Goal: Check status: Check status

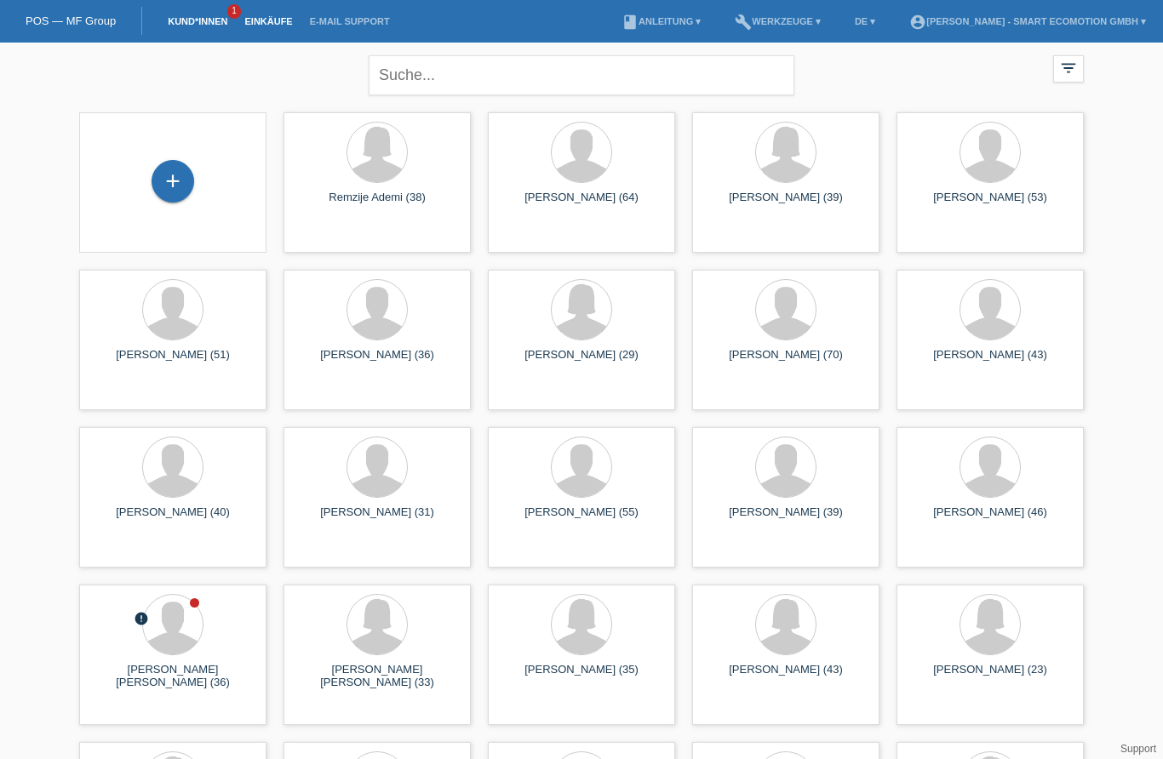
click at [277, 21] on link "Einkäufe" at bounding box center [268, 21] width 65 height 10
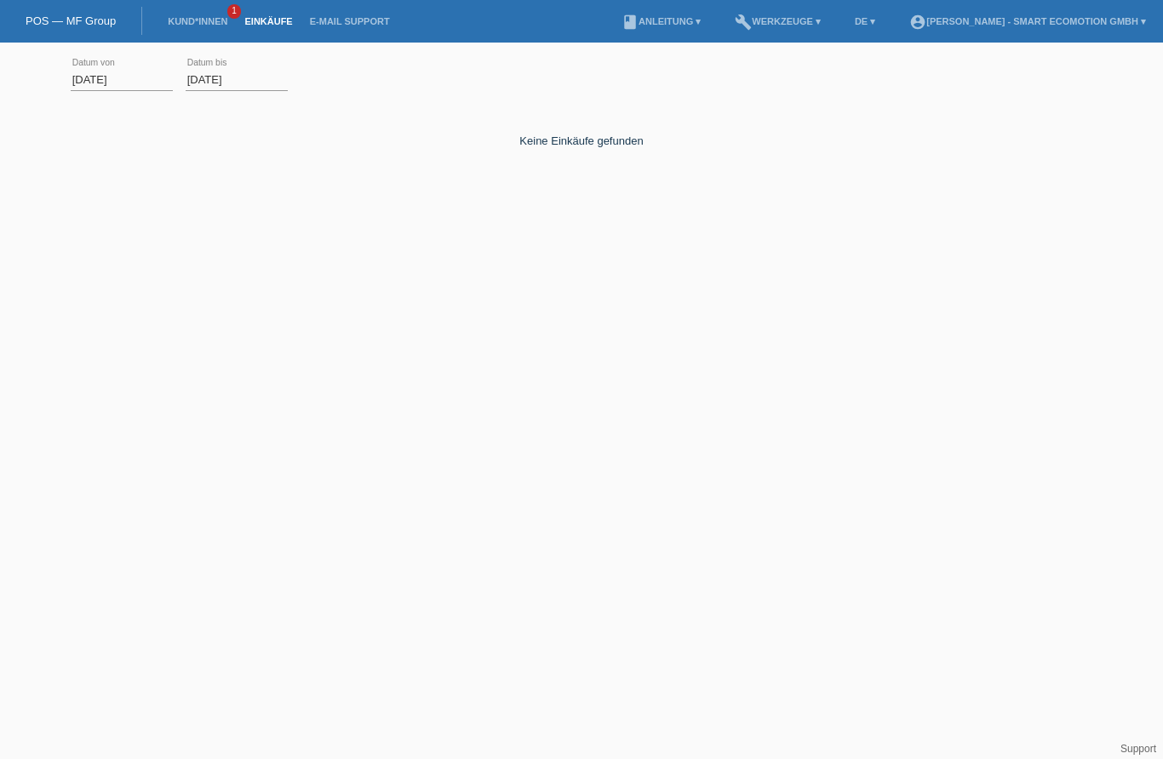
click at [114, 83] on input "01.10.2025" at bounding box center [122, 79] width 102 height 21
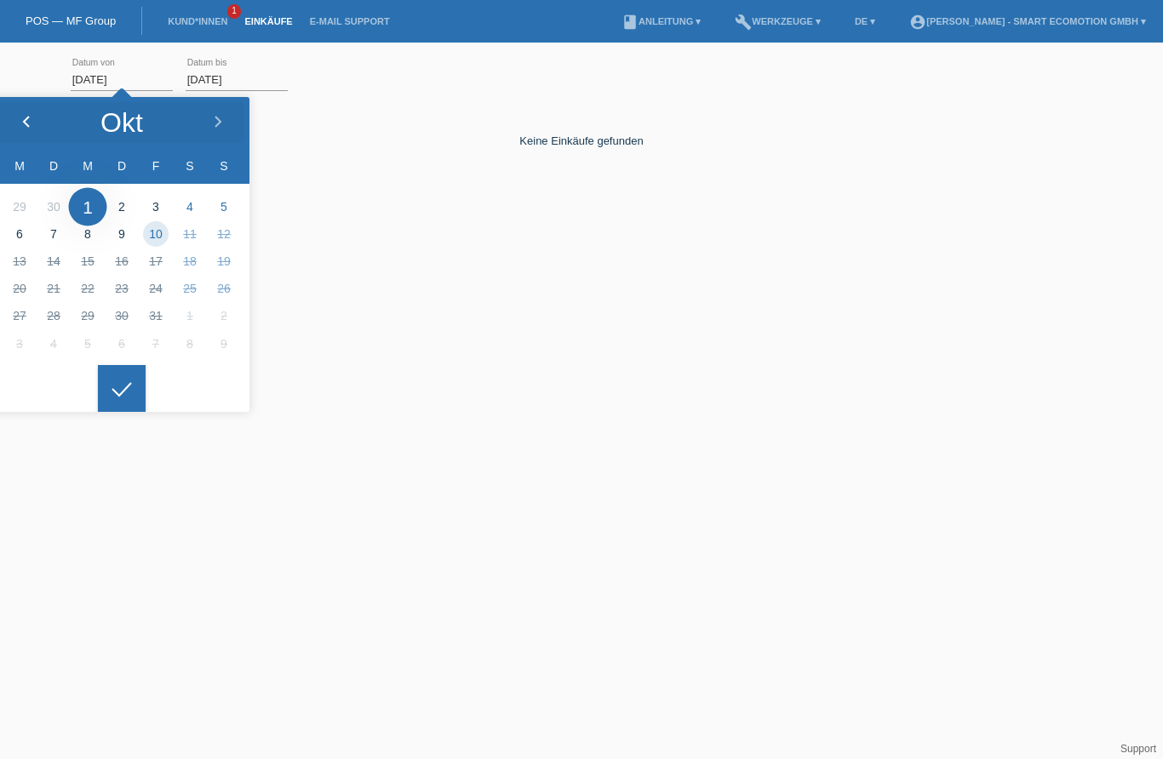
click at [26, 127] on icon at bounding box center [27, 123] width 14 height 14
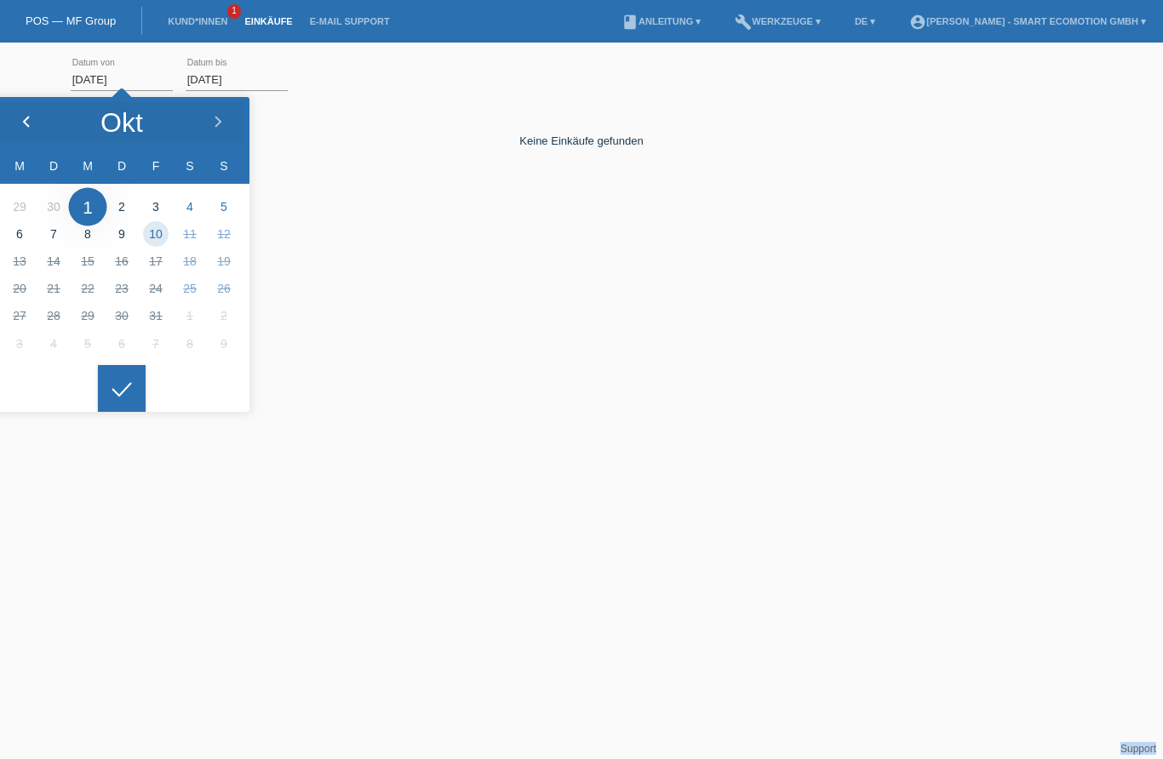
click at [20, 117] on icon at bounding box center [27, 123] width 14 height 14
click at [66, 128] on li "Okt" at bounding box center [121, 122] width 255 height 51
click at [27, 122] on icon at bounding box center [27, 123] width 14 height 14
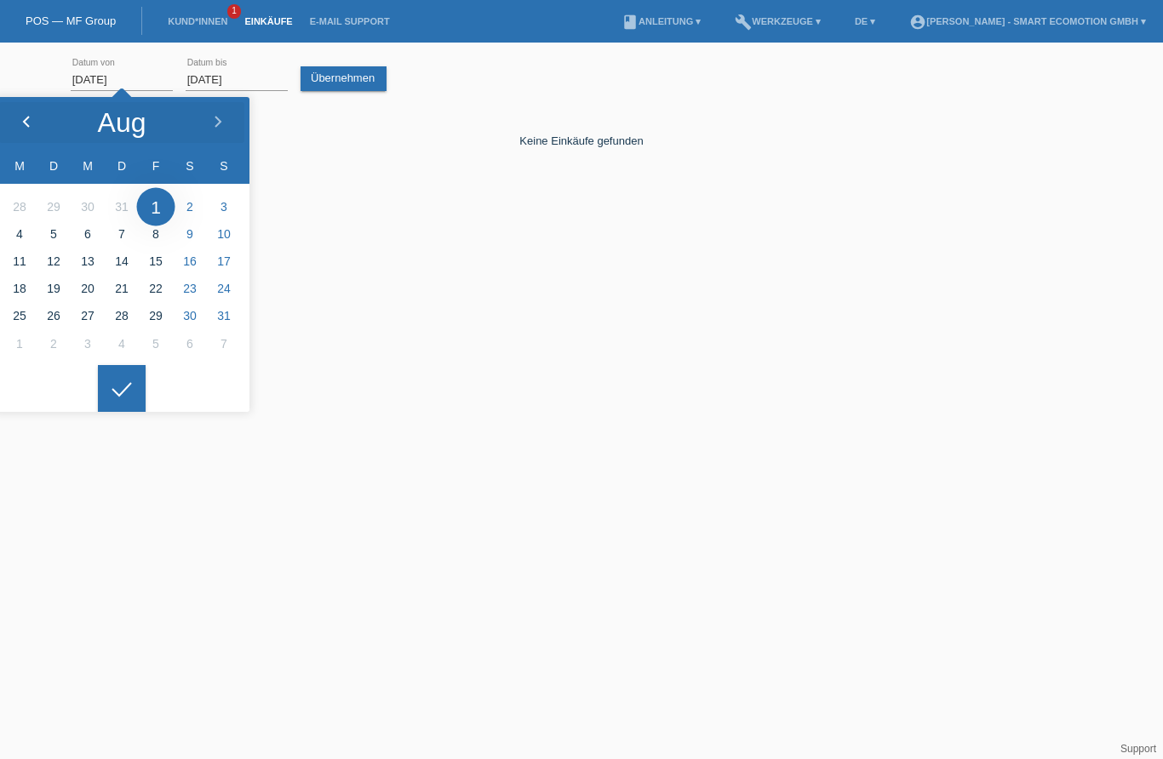
click at [34, 129] on div at bounding box center [26, 122] width 64 height 51
click at [31, 123] on icon at bounding box center [27, 123] width 14 height 14
click at [31, 121] on icon at bounding box center [27, 123] width 14 height 14
click at [34, 122] on div at bounding box center [26, 122] width 64 height 51
click at [23, 134] on div at bounding box center [26, 122] width 64 height 51
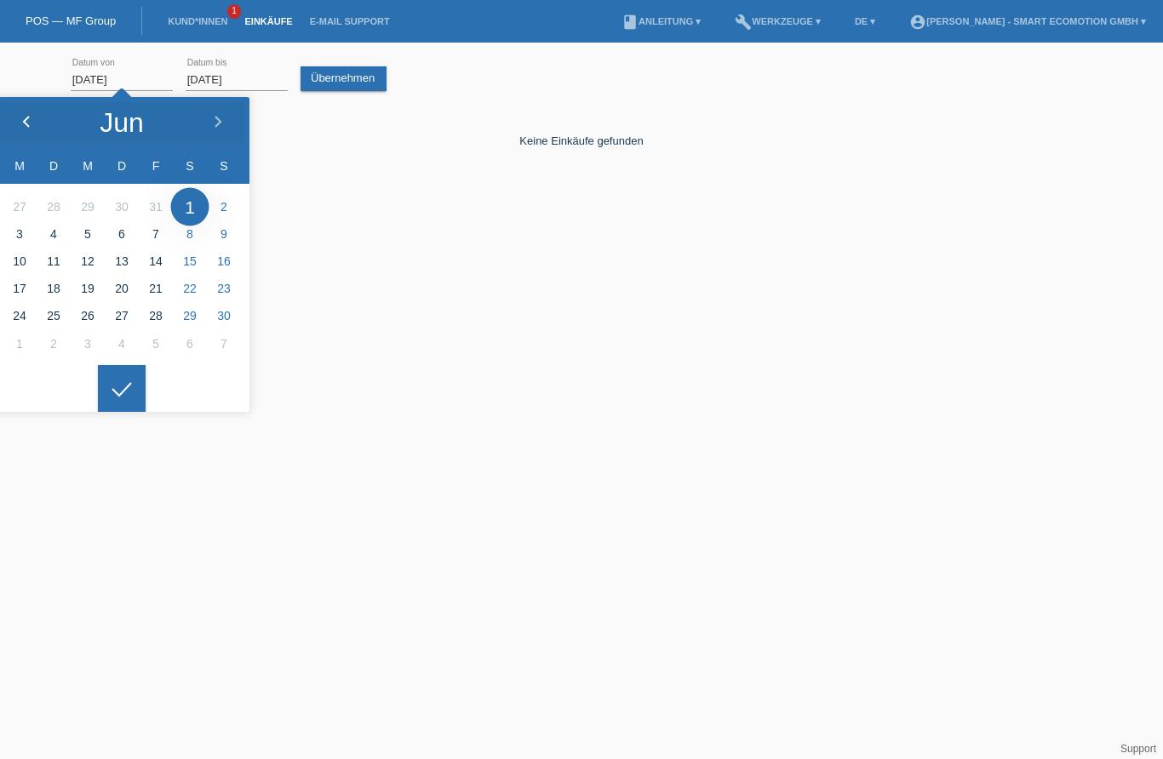
click at [36, 128] on div at bounding box center [26, 122] width 64 height 51
click at [35, 114] on div at bounding box center [26, 122] width 64 height 51
click at [30, 116] on icon at bounding box center [27, 123] width 14 height 14
type input "01.02.2024"
click at [26, 124] on polyline at bounding box center [26, 122] width 5 height 10
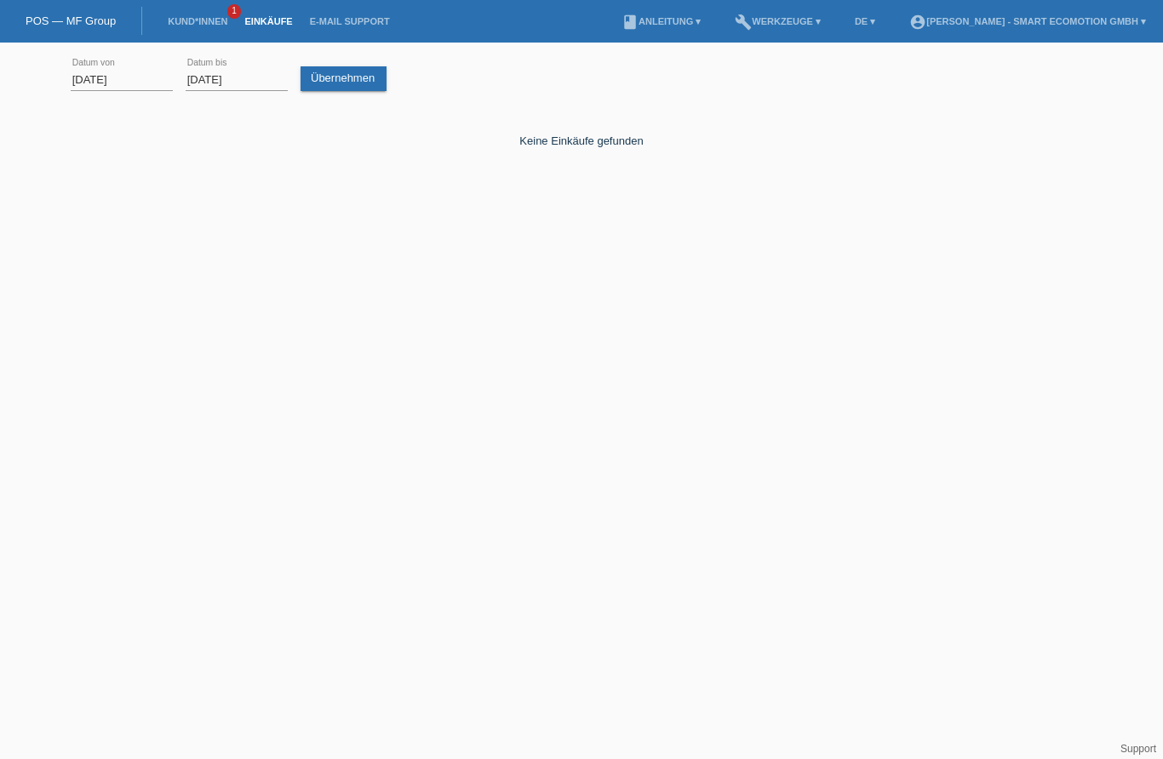
click at [124, 279] on html "POS — MF Group Kund*innen 1 Einkäufe E-Mail Support menu account_circle" at bounding box center [581, 139] width 1163 height 279
click at [351, 78] on link "Übernehmen" at bounding box center [343, 78] width 86 height 25
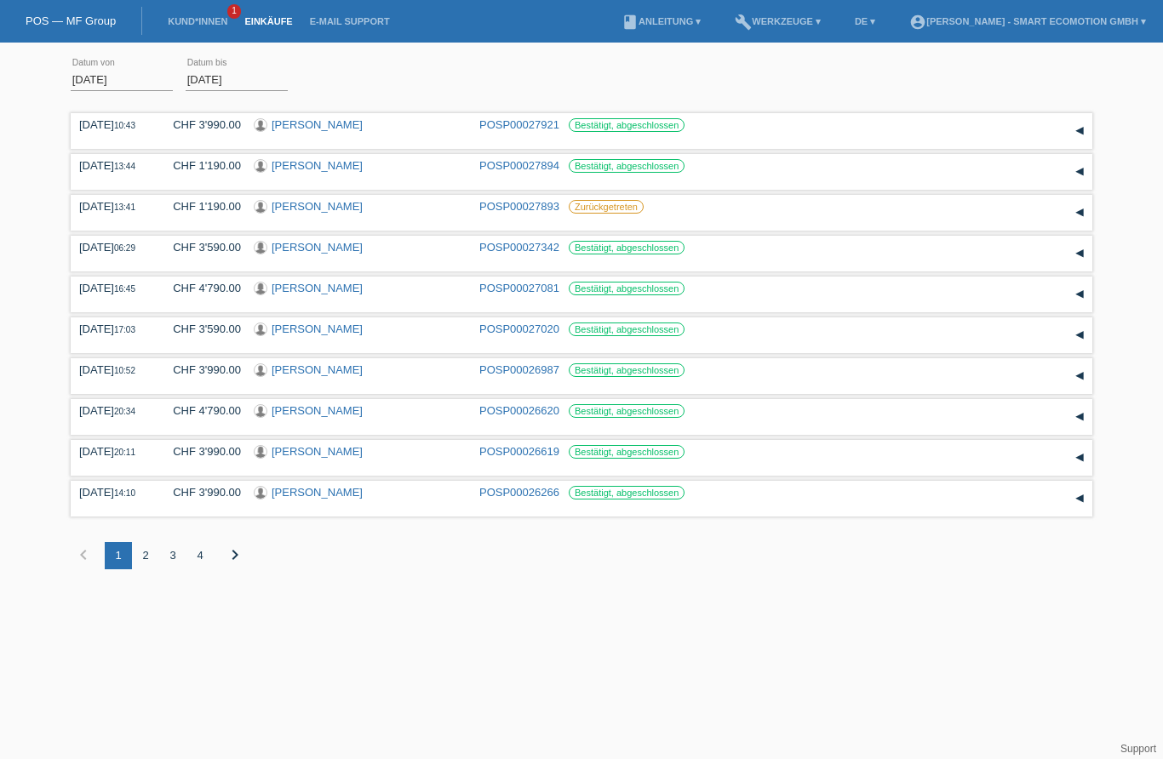
click at [206, 569] on div "4" at bounding box center [199, 555] width 27 height 27
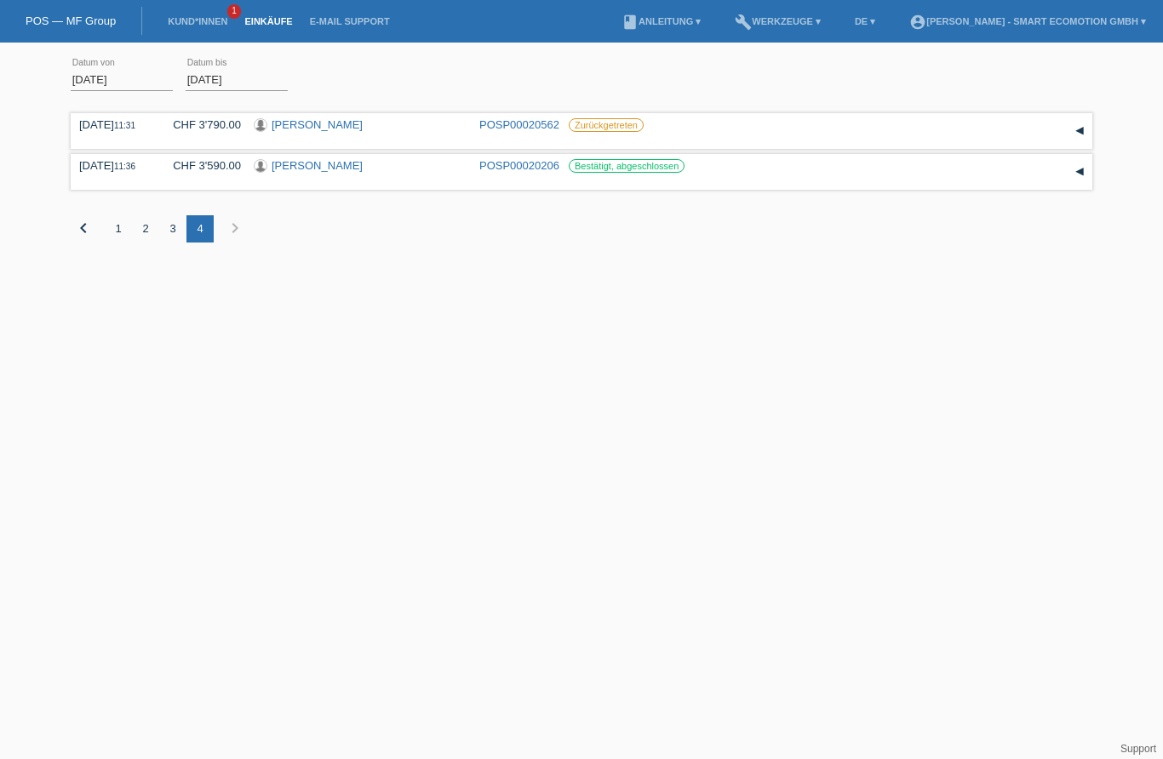
click at [173, 241] on div "3" at bounding box center [172, 228] width 27 height 27
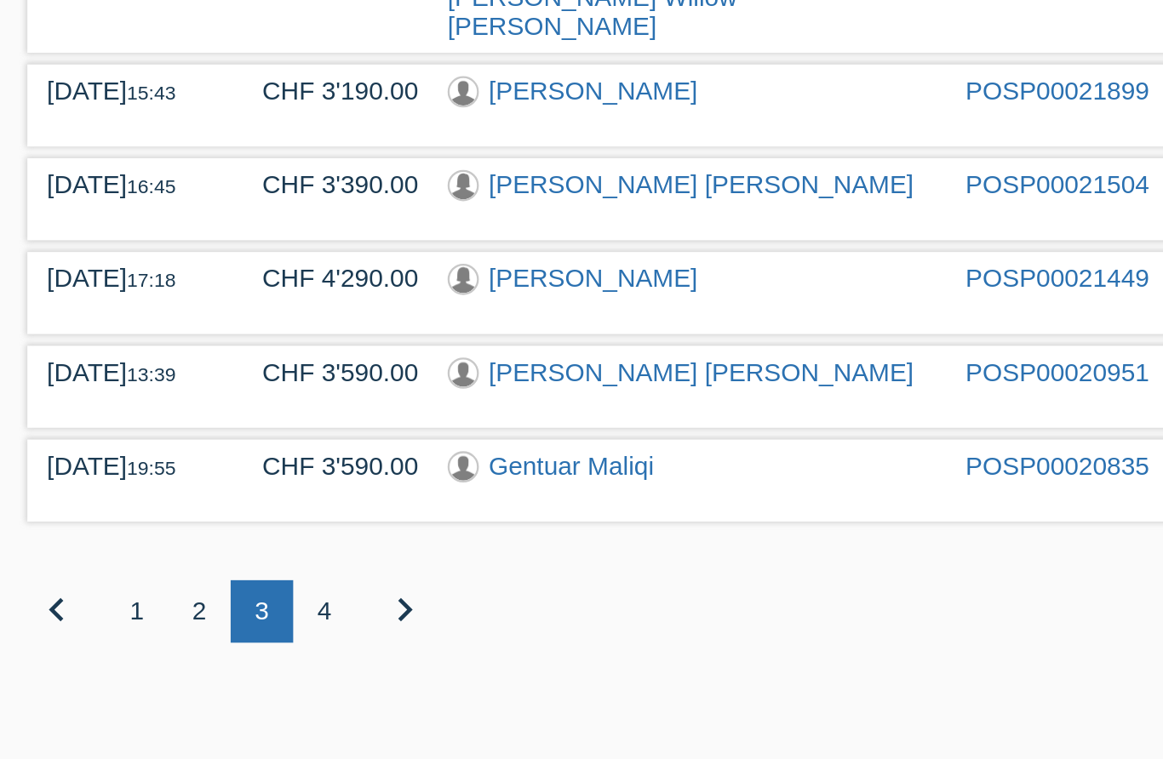
click at [132, 558] on div "2" at bounding box center [145, 571] width 27 height 27
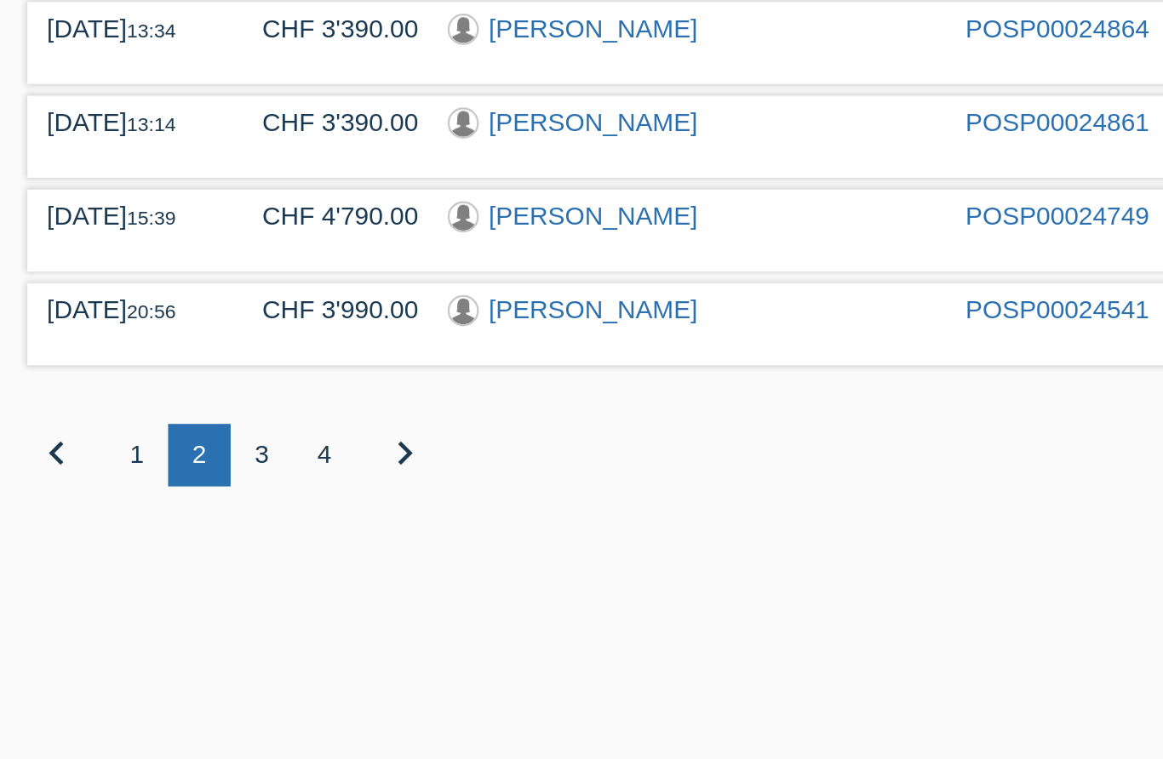
click at [105, 542] on div "1" at bounding box center [118, 555] width 27 height 27
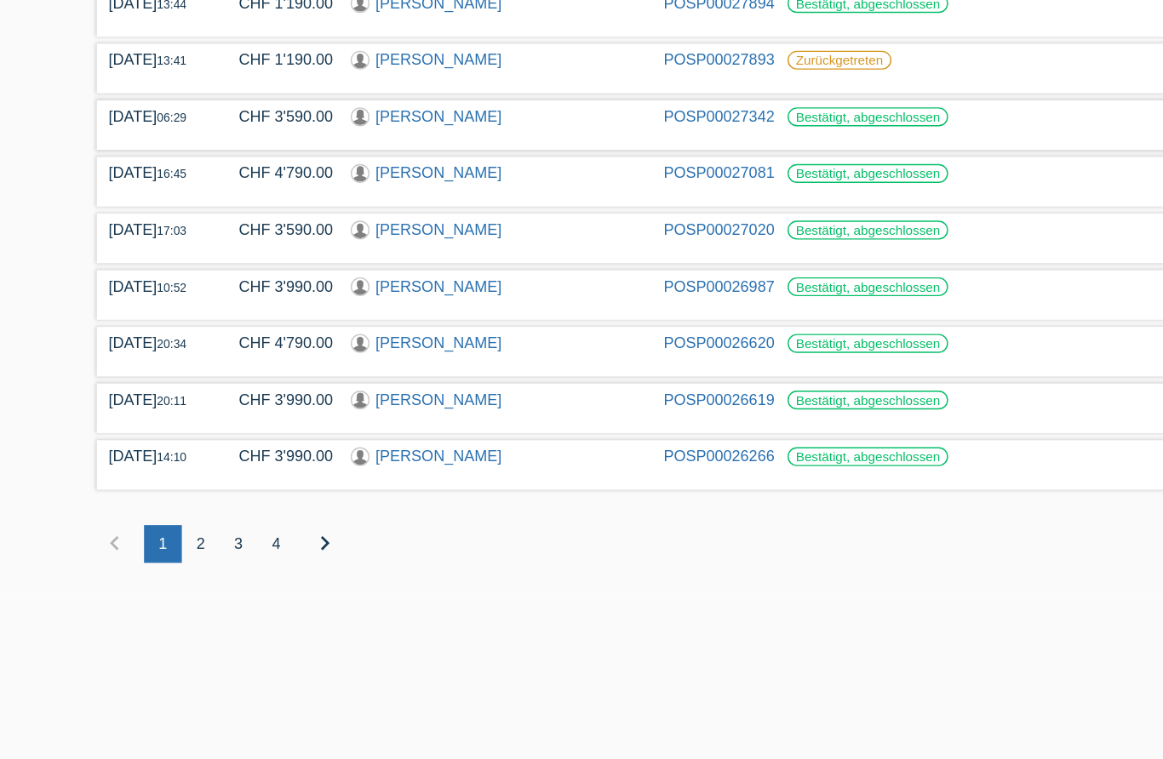
click at [146, 542] on div "2" at bounding box center [145, 555] width 27 height 27
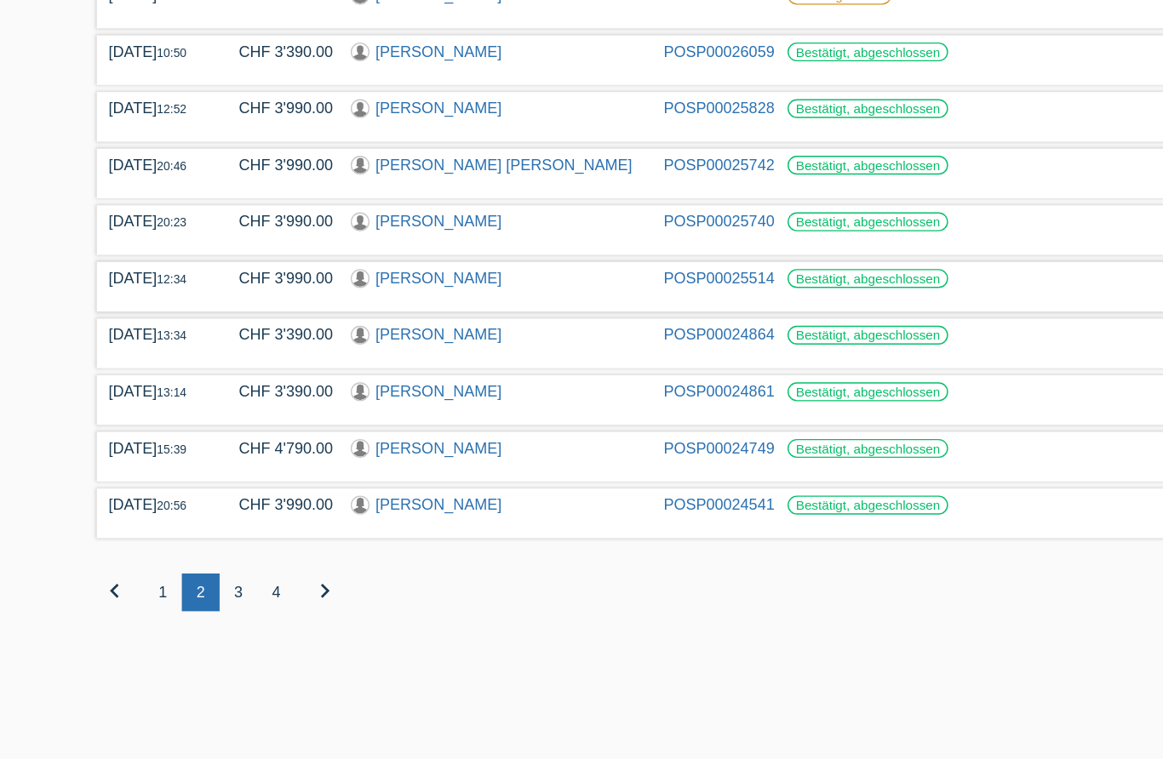
click at [173, 542] on div "3" at bounding box center [172, 555] width 27 height 27
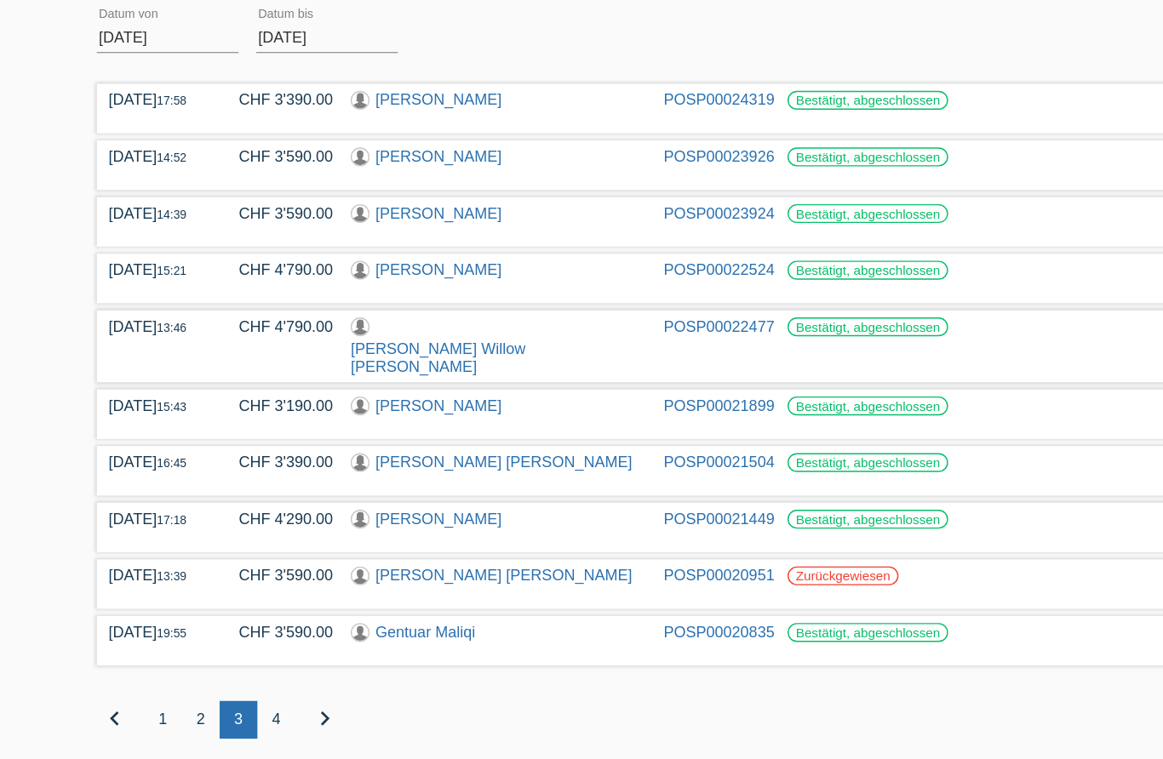
click at [141, 558] on div "2" at bounding box center [145, 571] width 27 height 27
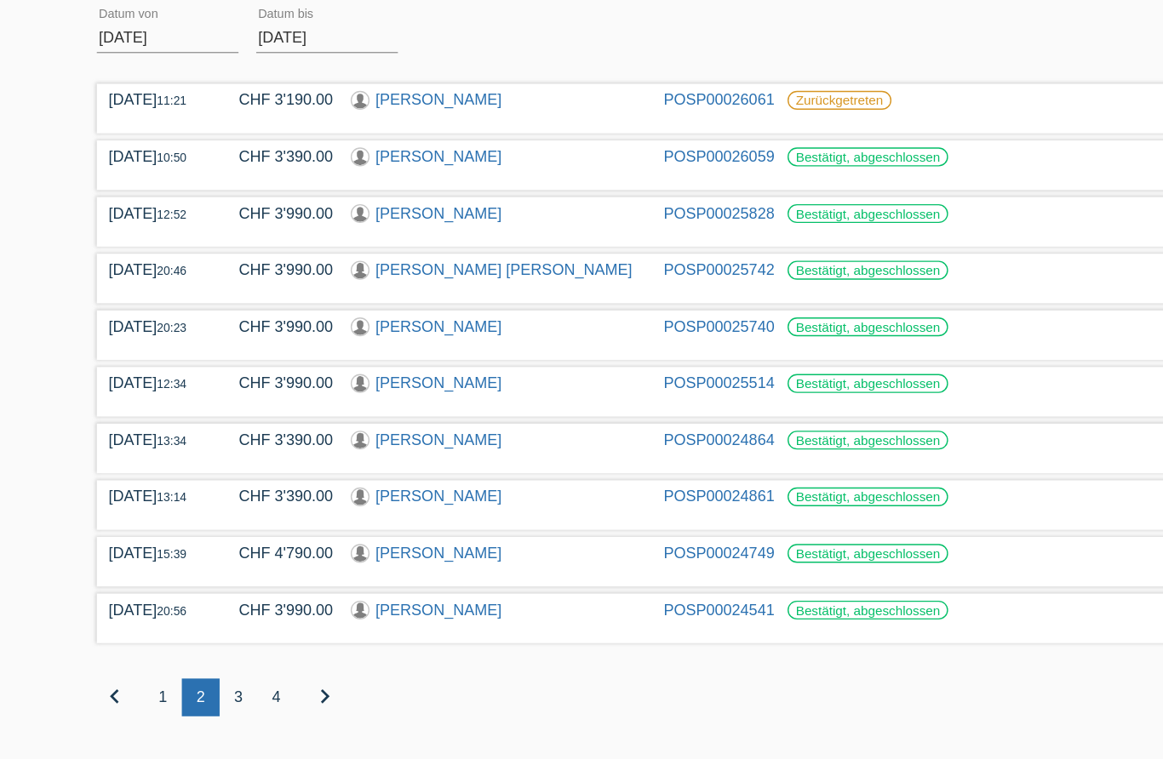
click at [119, 542] on div "1" at bounding box center [118, 555] width 27 height 27
